Goal: Task Accomplishment & Management: Manage account settings

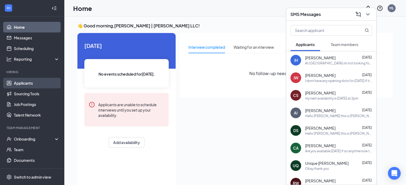
click at [29, 80] on link "Applicants" at bounding box center [37, 83] width 46 height 11
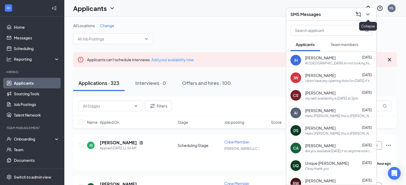
click at [369, 17] on icon "ChevronDown" at bounding box center [367, 14] width 6 height 6
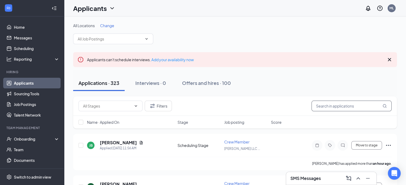
click at [329, 109] on input "text" at bounding box center [351, 106] width 80 height 11
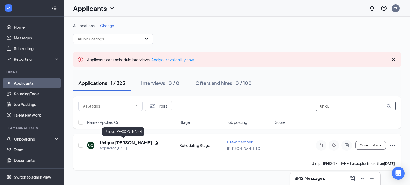
type input "uniqu"
click at [123, 142] on h5 "Unique [PERSON_NAME]" at bounding box center [126, 143] width 52 height 6
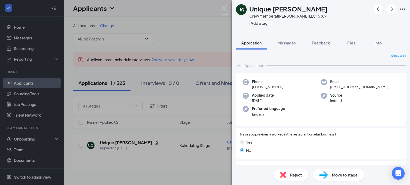
drag, startPoint x: 123, startPoint y: 142, endPoint x: 120, endPoint y: 142, distance: 3.5
click at [120, 142] on div "UQ Unique [PERSON_NAME] Crew Member at [PERSON_NAME] LLC | 5389 Add a tag Appli…" at bounding box center [205, 92] width 410 height 185
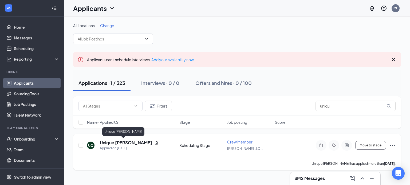
click at [127, 145] on h5 "Unique [PERSON_NAME]" at bounding box center [126, 143] width 52 height 6
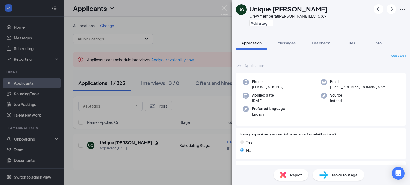
click at [147, 161] on div "UQ Unique [PERSON_NAME] Crew Member at [PERSON_NAME] LLC | 5389 Add a tag Appli…" at bounding box center [205, 92] width 410 height 185
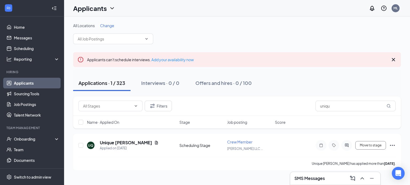
click at [328, 177] on div "SMS Messages" at bounding box center [335, 178] width 82 height 9
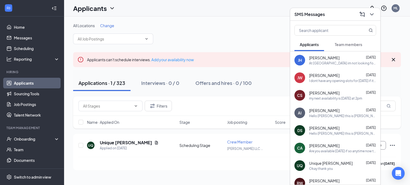
click at [261, 174] on div "All Locations Change Applicants can't schedule interviews. Add your availabilit…" at bounding box center [237, 97] width 346 height 160
click at [260, 174] on div "All Locations Change Applicants can't schedule interviews. Add your availabilit…" at bounding box center [237, 97] width 346 height 160
click at [372, 15] on icon "ChevronDown" at bounding box center [371, 14] width 6 height 6
